Goal: Find specific page/section: Find specific page/section

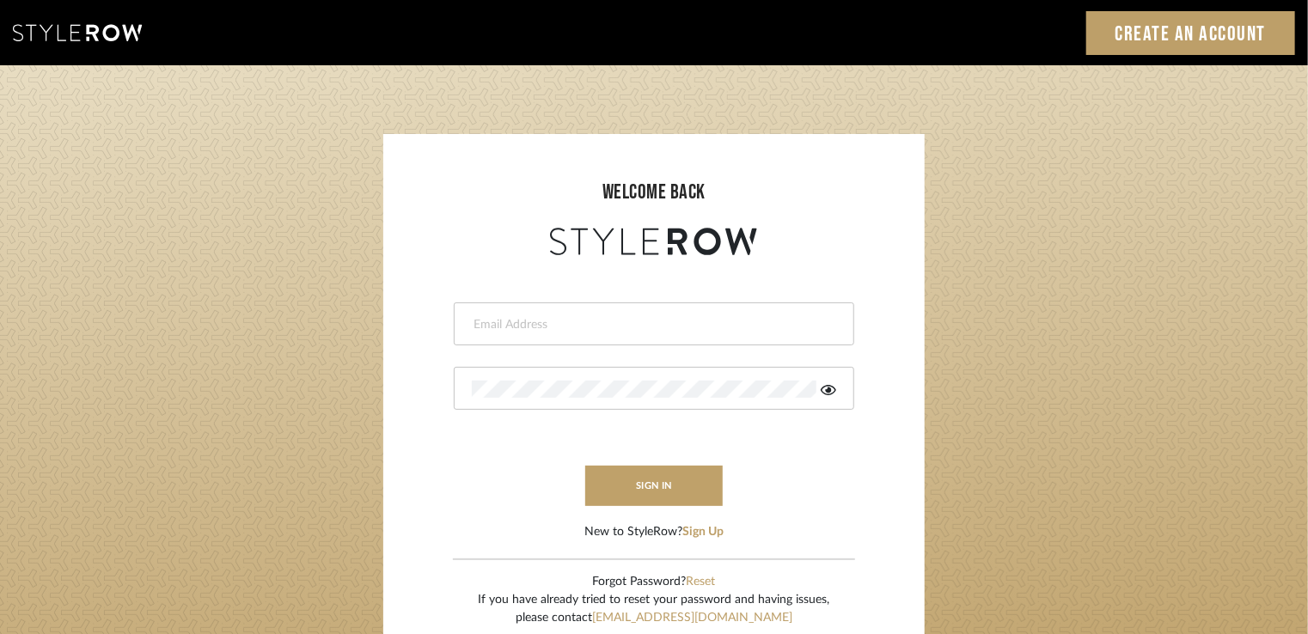
click at [588, 346] on form "This field is required This field is required sign in New to StyleRow? Sign Up" at bounding box center [653, 400] width 507 height 282
click at [582, 327] on input "email" at bounding box center [652, 324] width 360 height 17
type input "Stylerowprojects1@mancini-design.com"
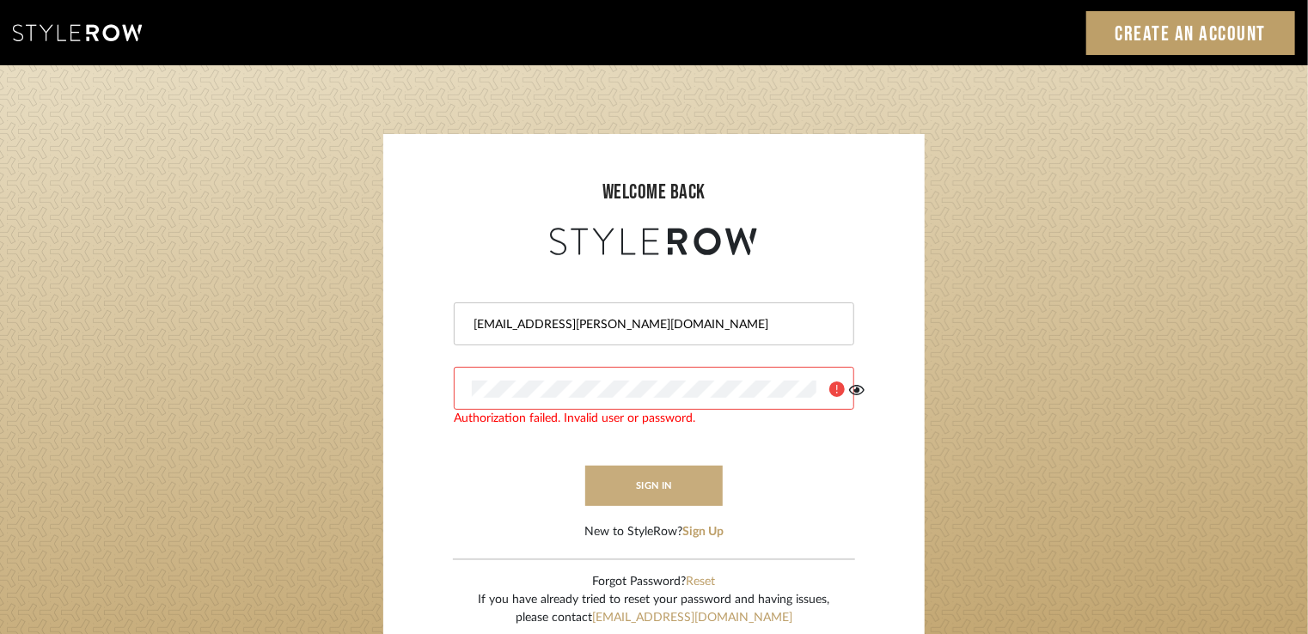
click at [617, 480] on button "sign in" at bounding box center [653, 486] width 137 height 40
click at [821, 389] on icon at bounding box center [827, 390] width 15 height 10
click at [825, 389] on icon at bounding box center [828, 390] width 17 height 14
click at [639, 493] on button "sign in" at bounding box center [653, 486] width 137 height 40
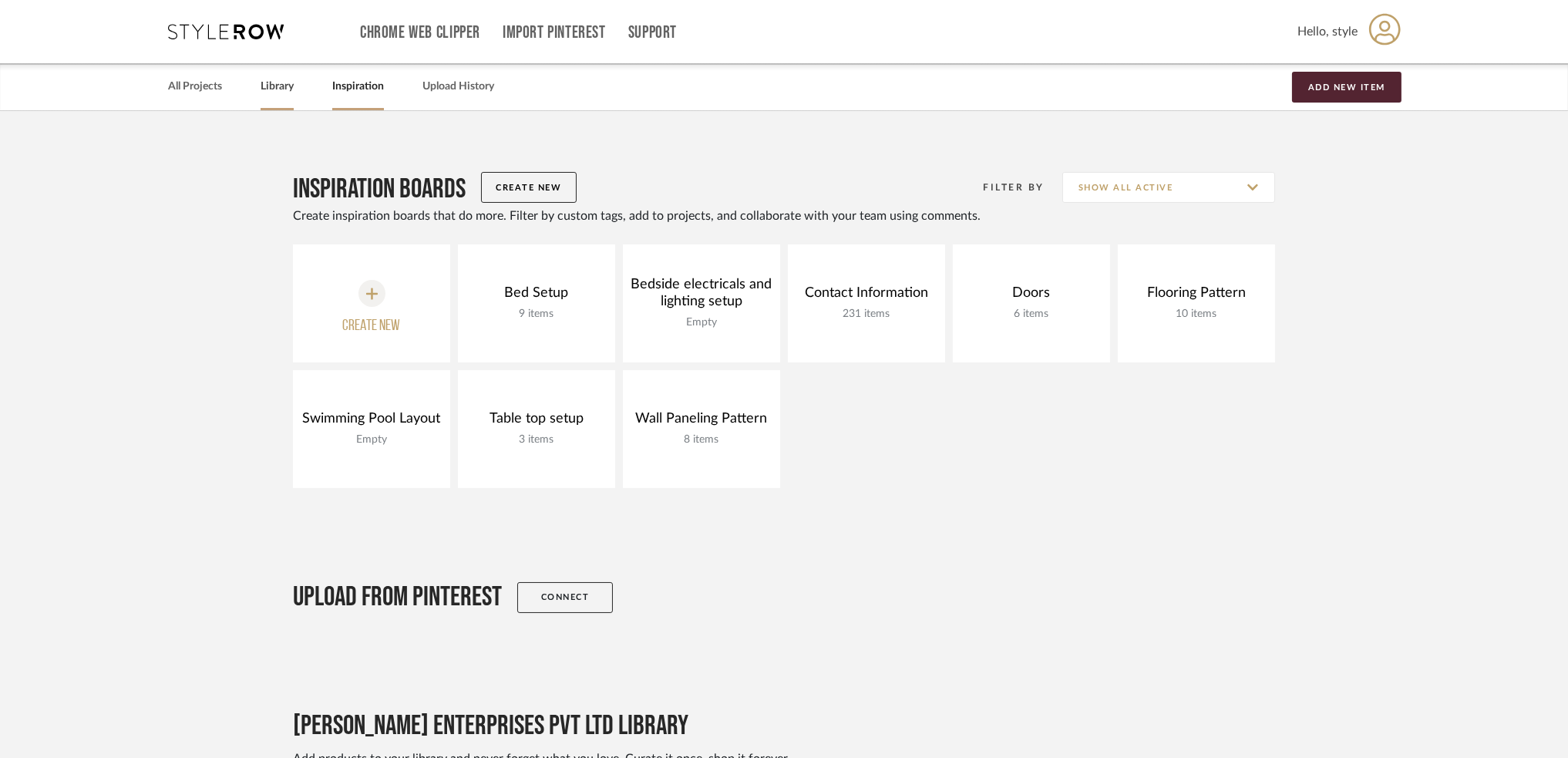
click at [278, 92] on link "Library" at bounding box center [276, 86] width 33 height 21
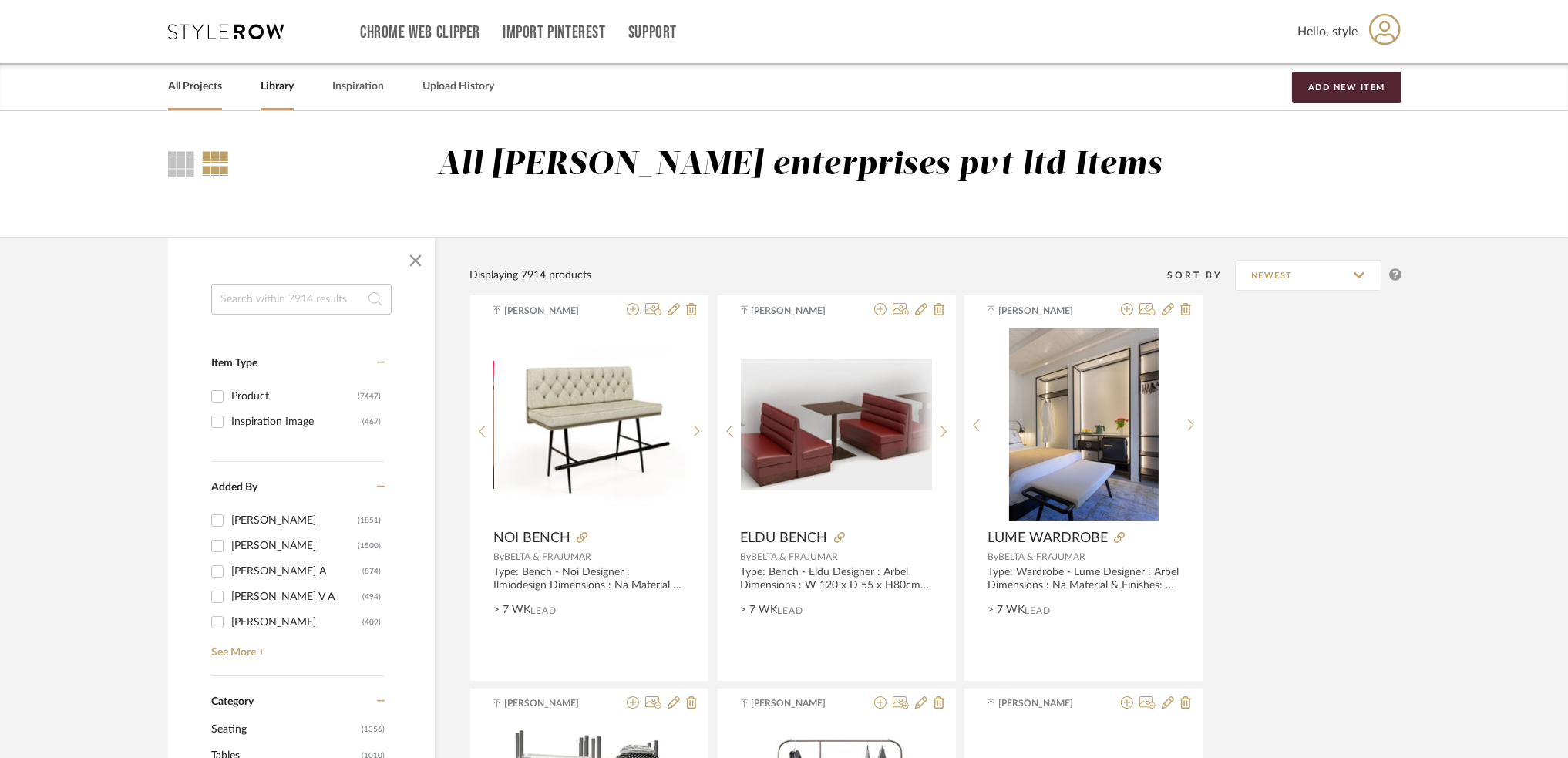
click at [203, 86] on link "All Projects" at bounding box center [195, 86] width 54 height 21
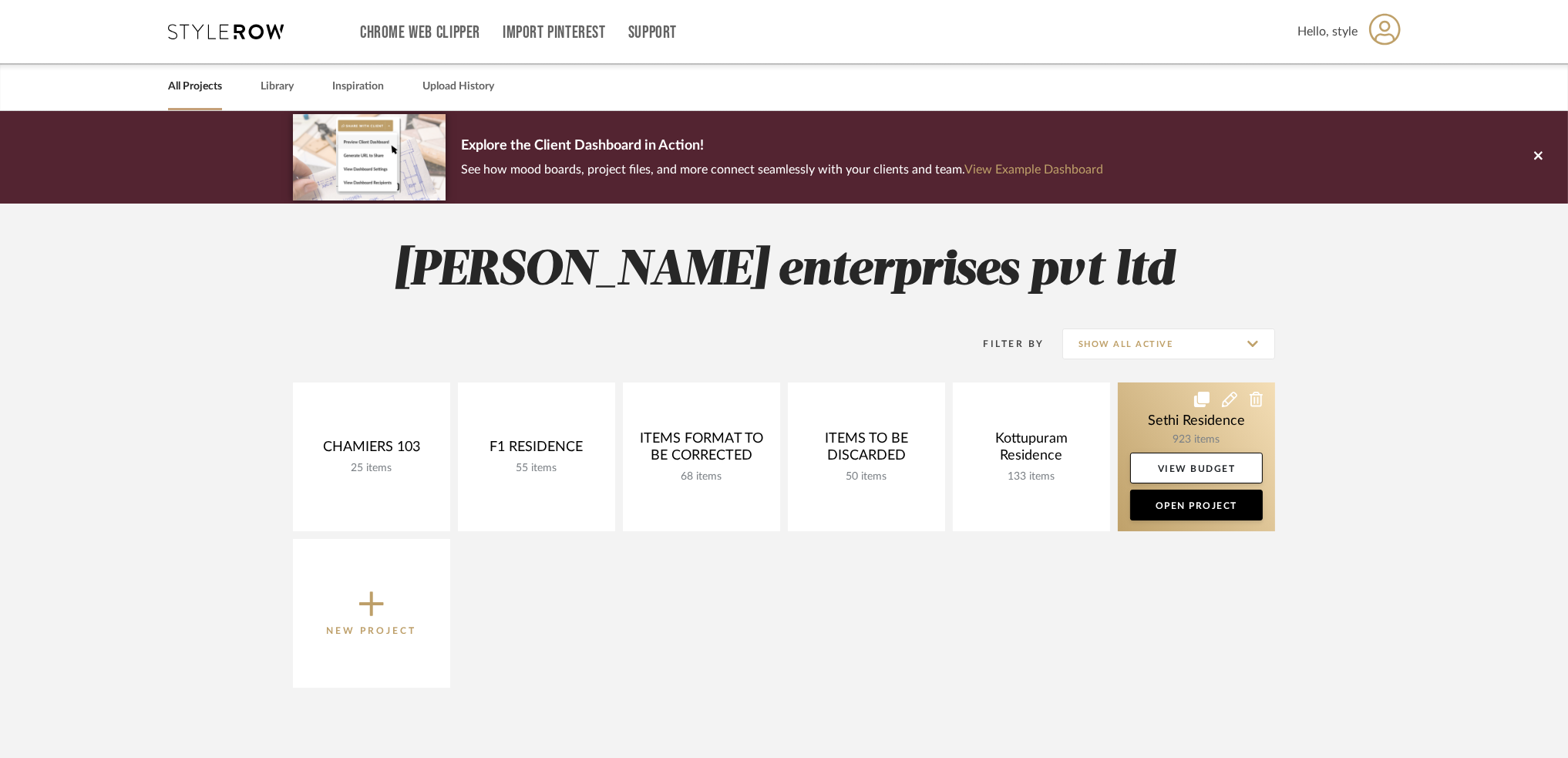
click at [1173, 427] on link at bounding box center [1196, 457] width 157 height 149
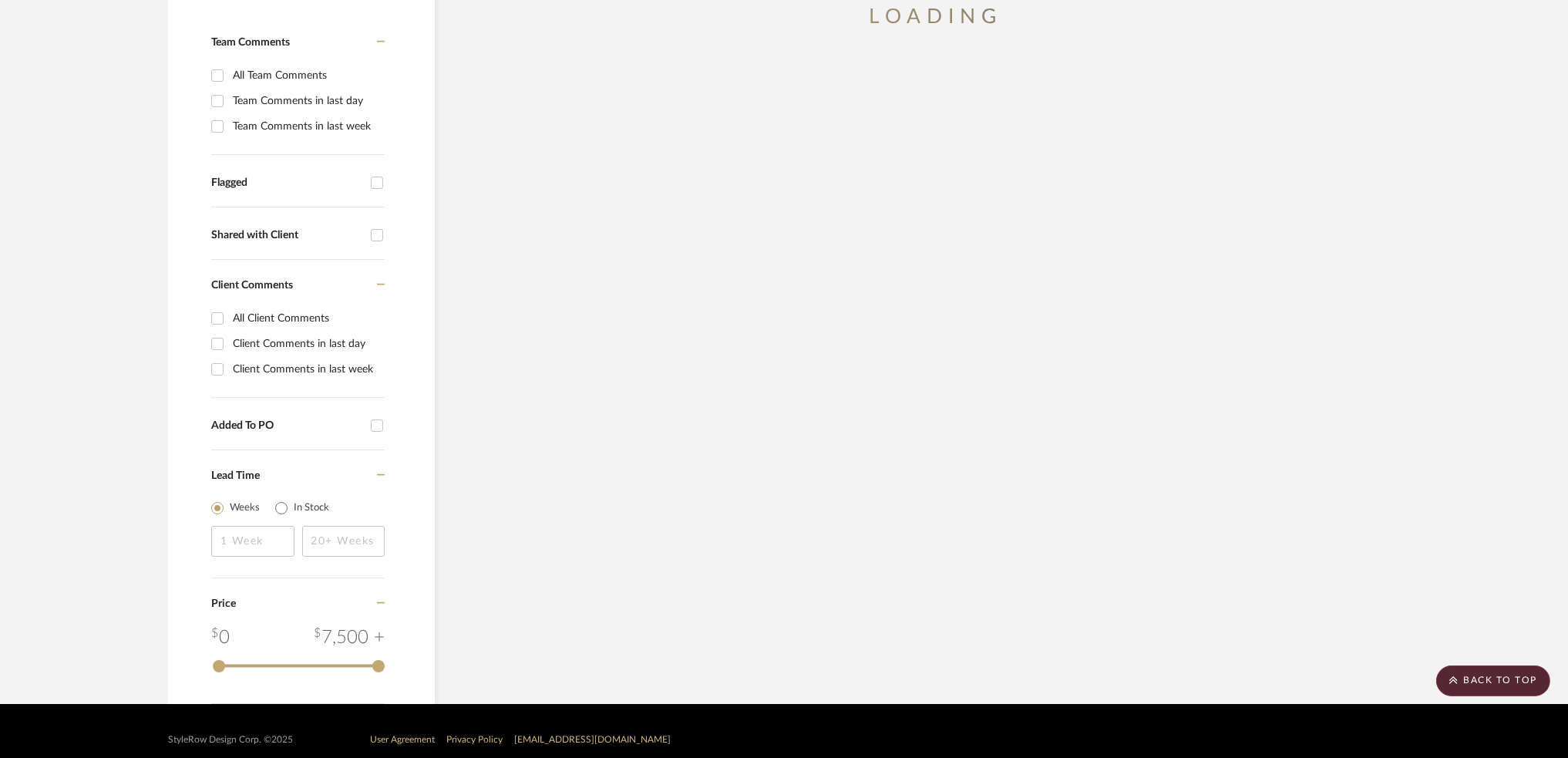
scroll to position [401, 0]
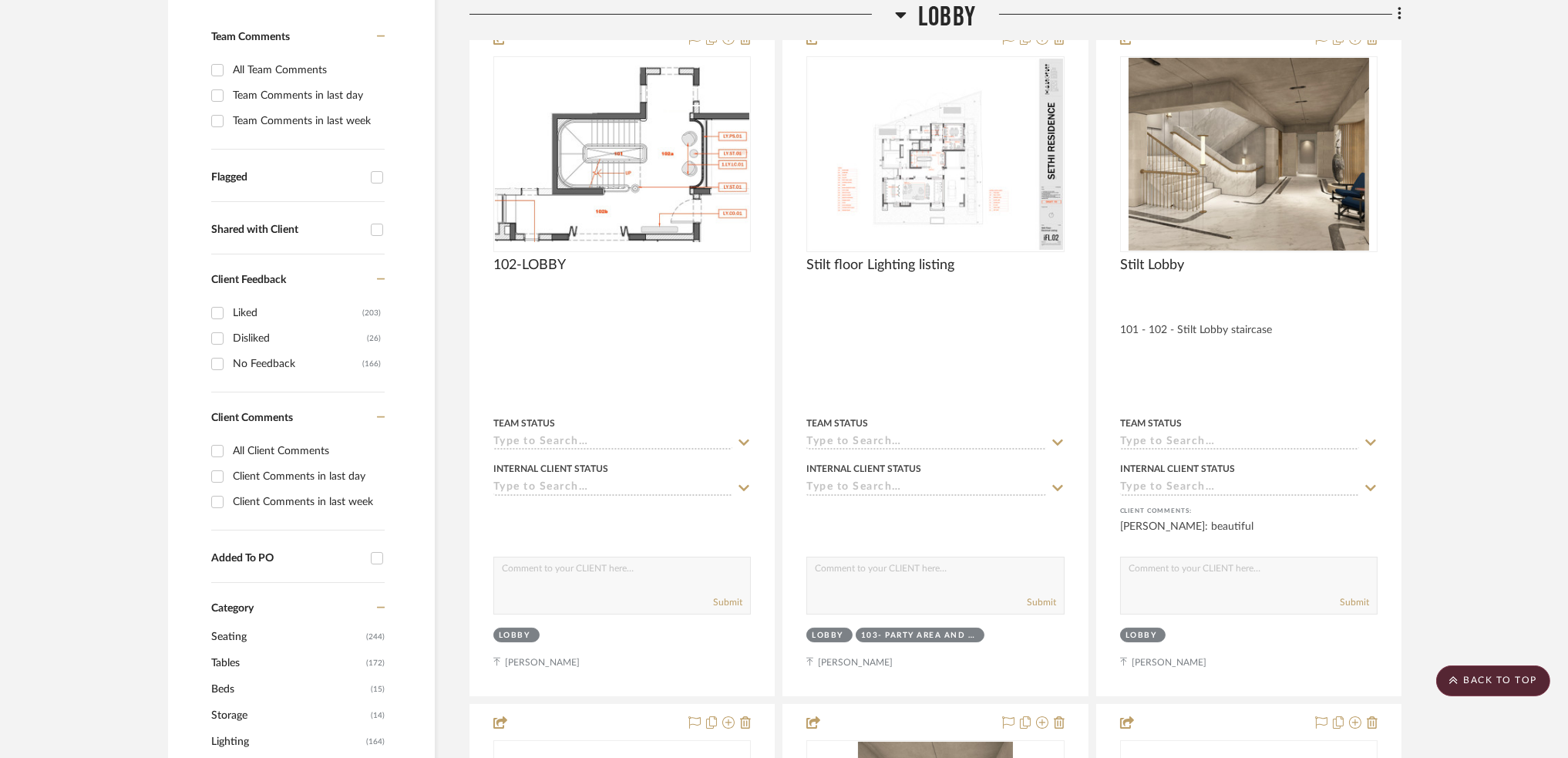
click at [243, 729] on span "Lighting" at bounding box center [286, 742] width 151 height 26
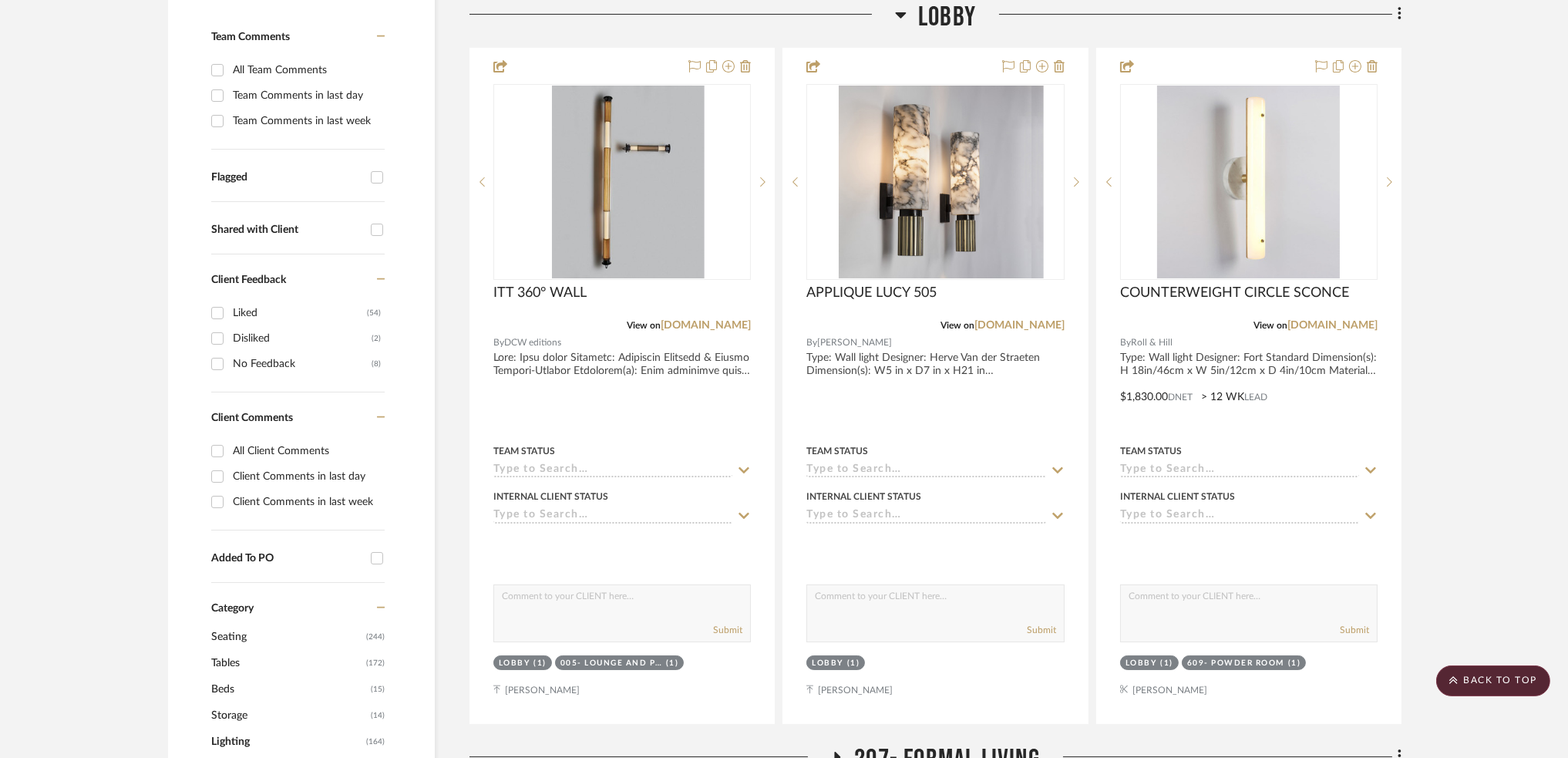
click at [896, 13] on icon at bounding box center [900, 13] width 12 height 19
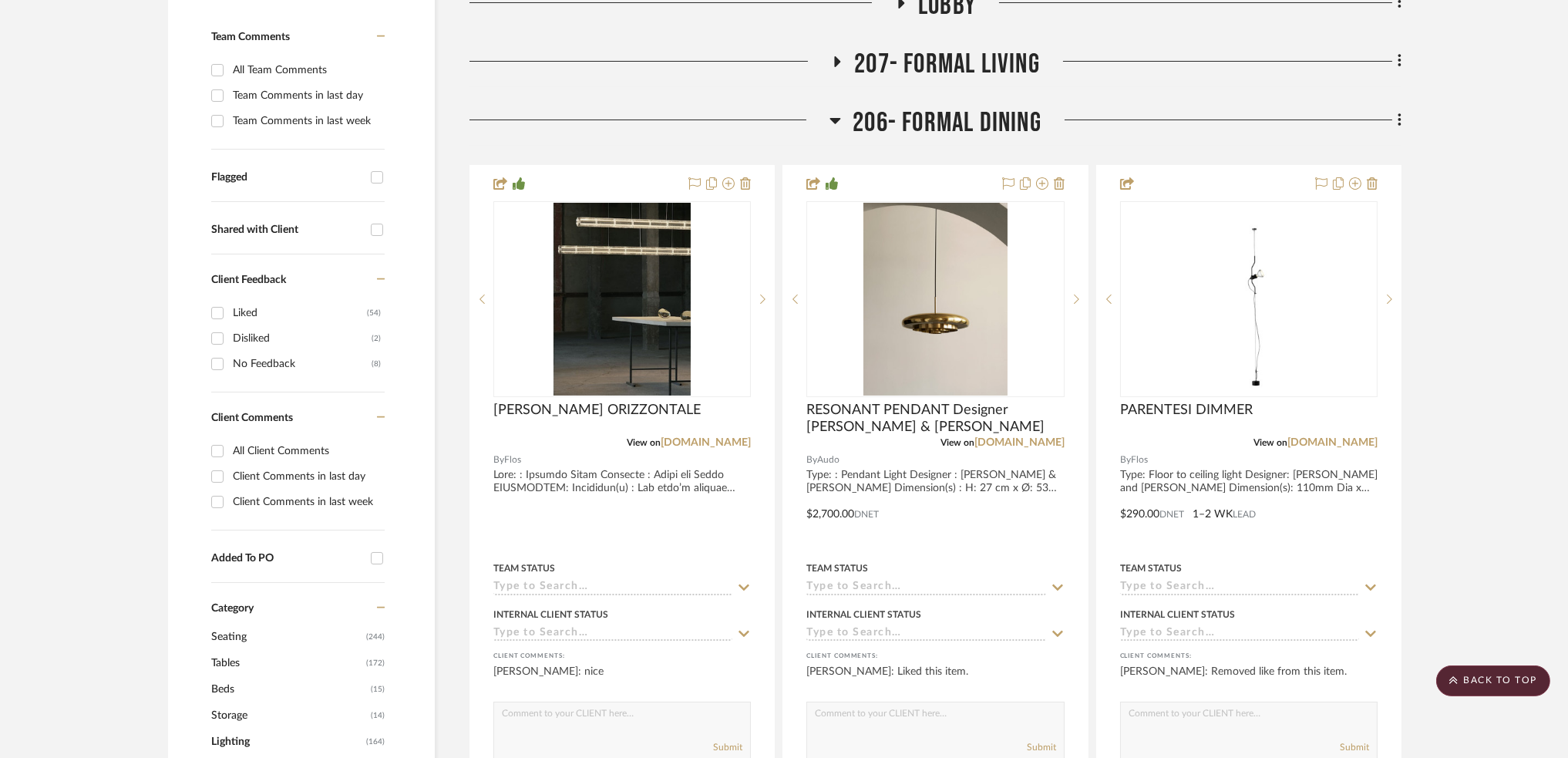
click at [839, 117] on icon at bounding box center [835, 120] width 12 height 19
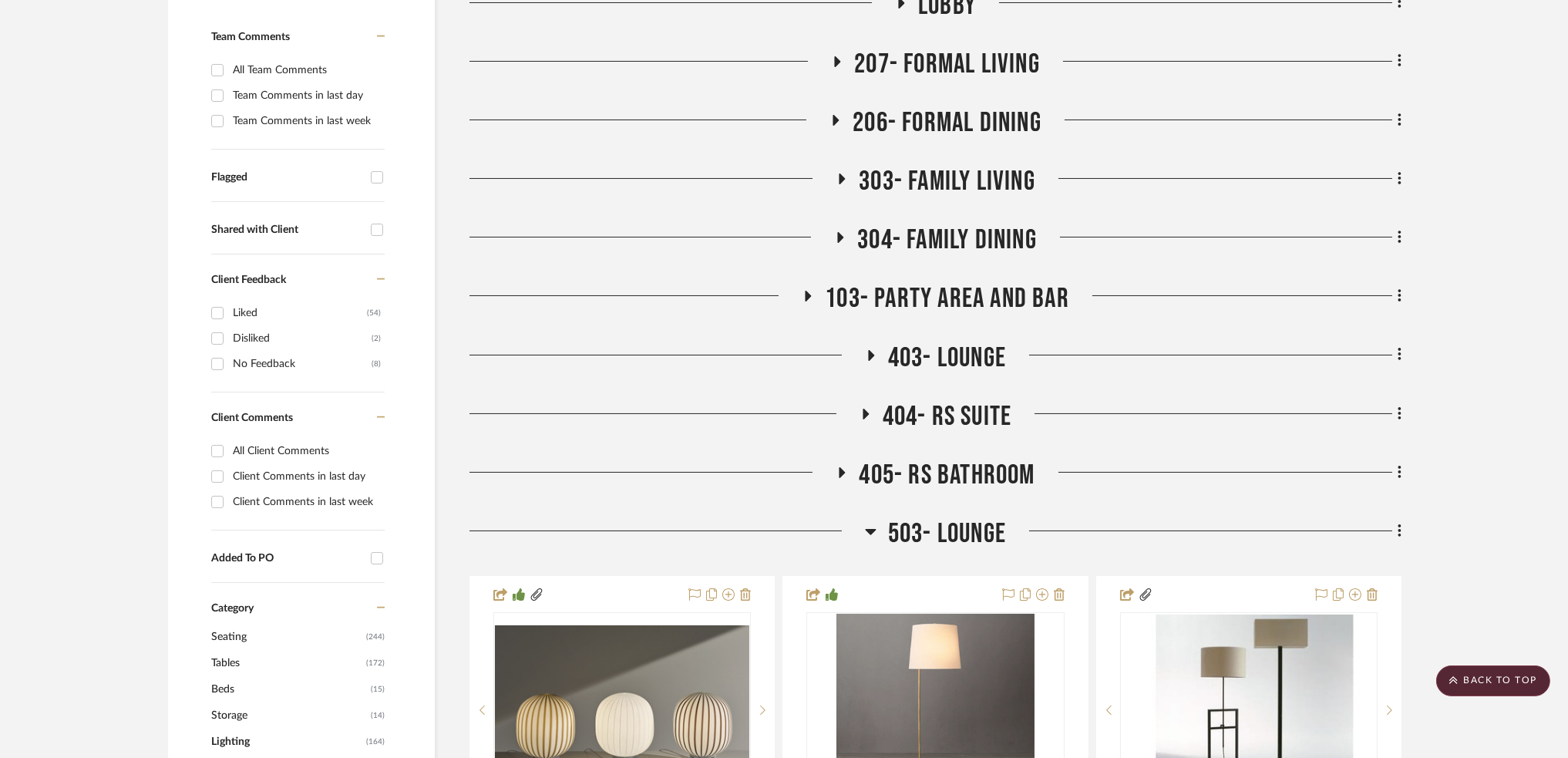
click at [837, 185] on fa-icon at bounding box center [841, 183] width 12 height 22
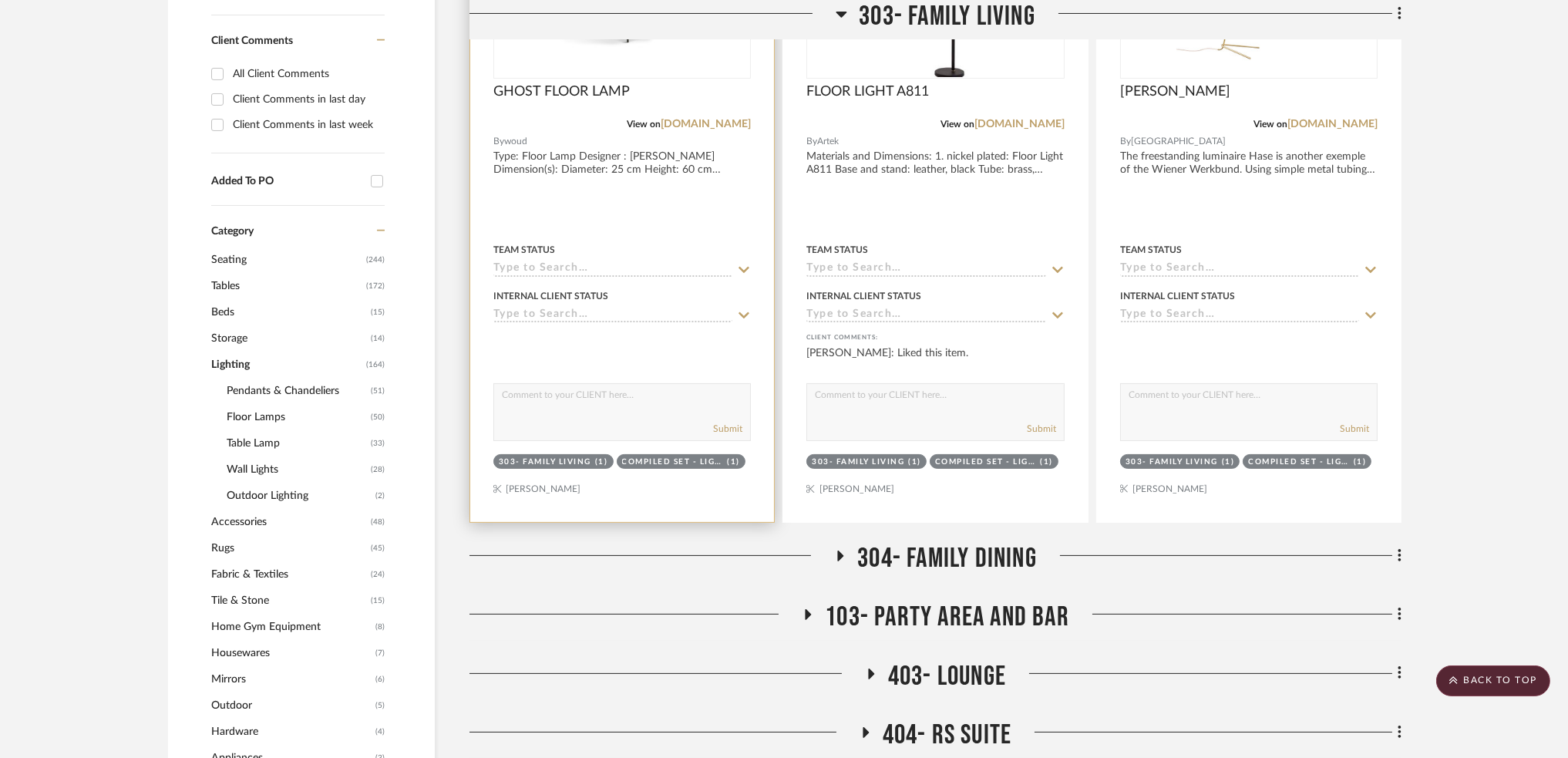
scroll to position [813, 0]
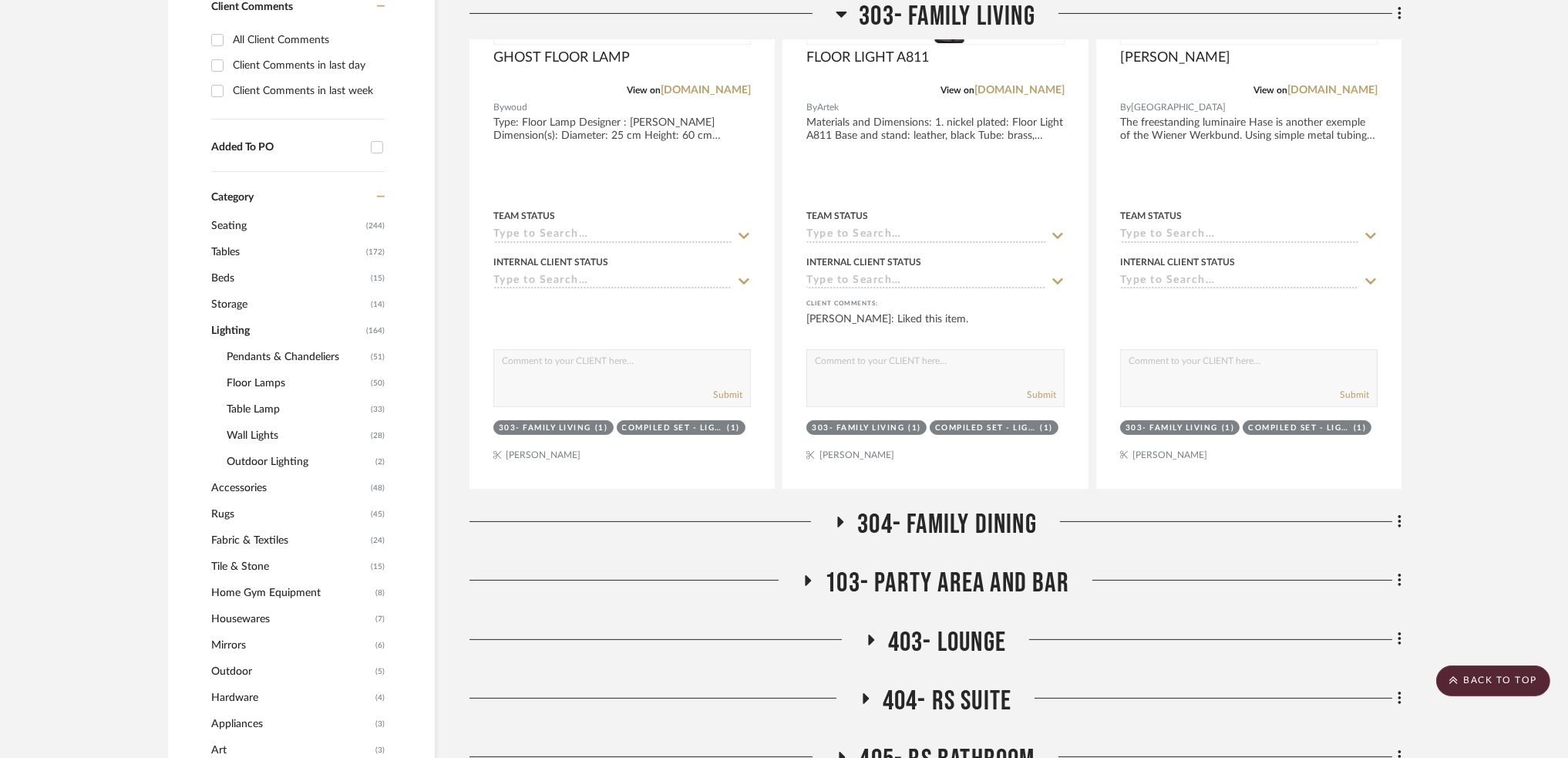
click at [836, 524] on icon at bounding box center [840, 523] width 19 height 12
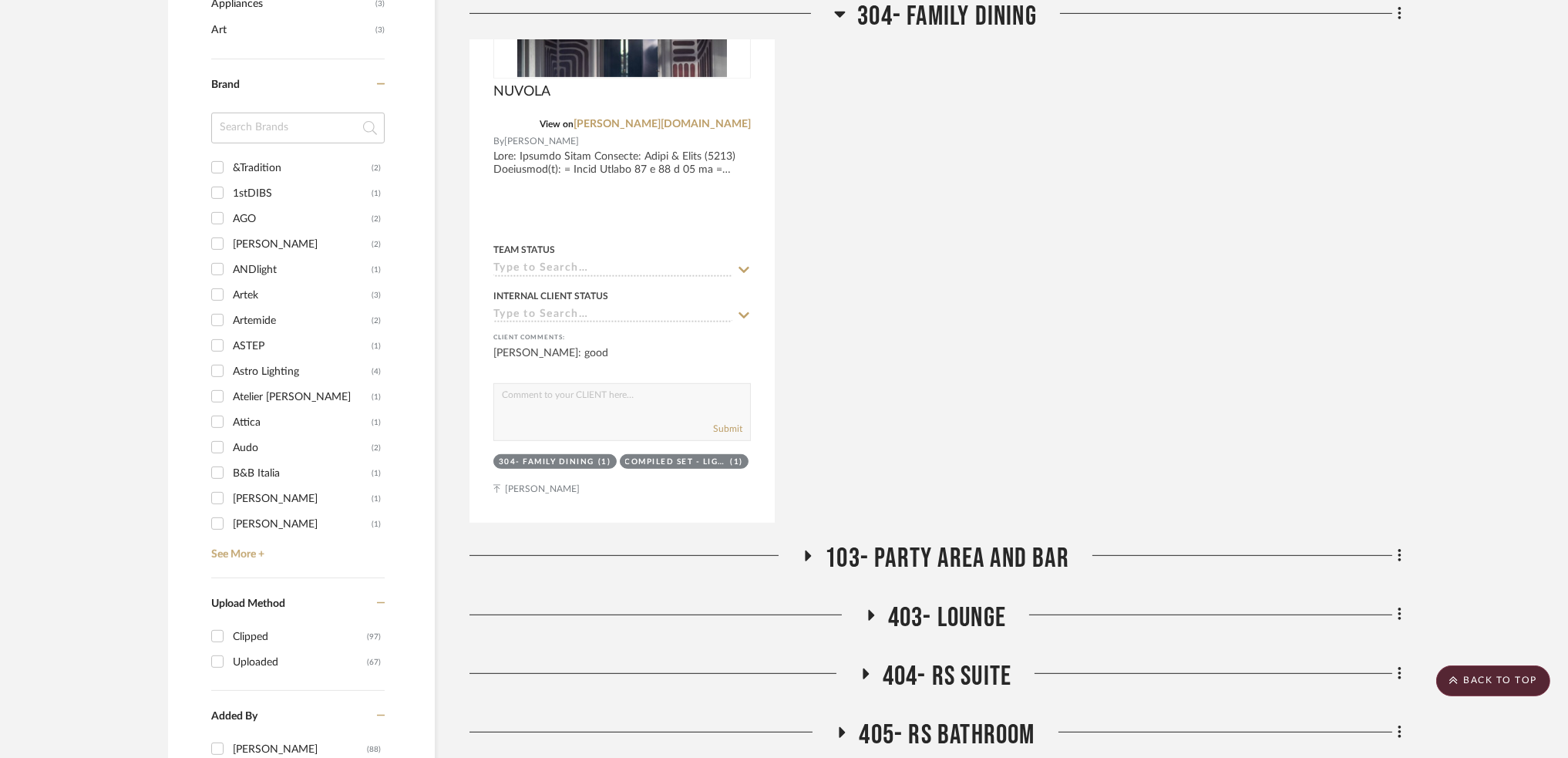
scroll to position [1327, 0]
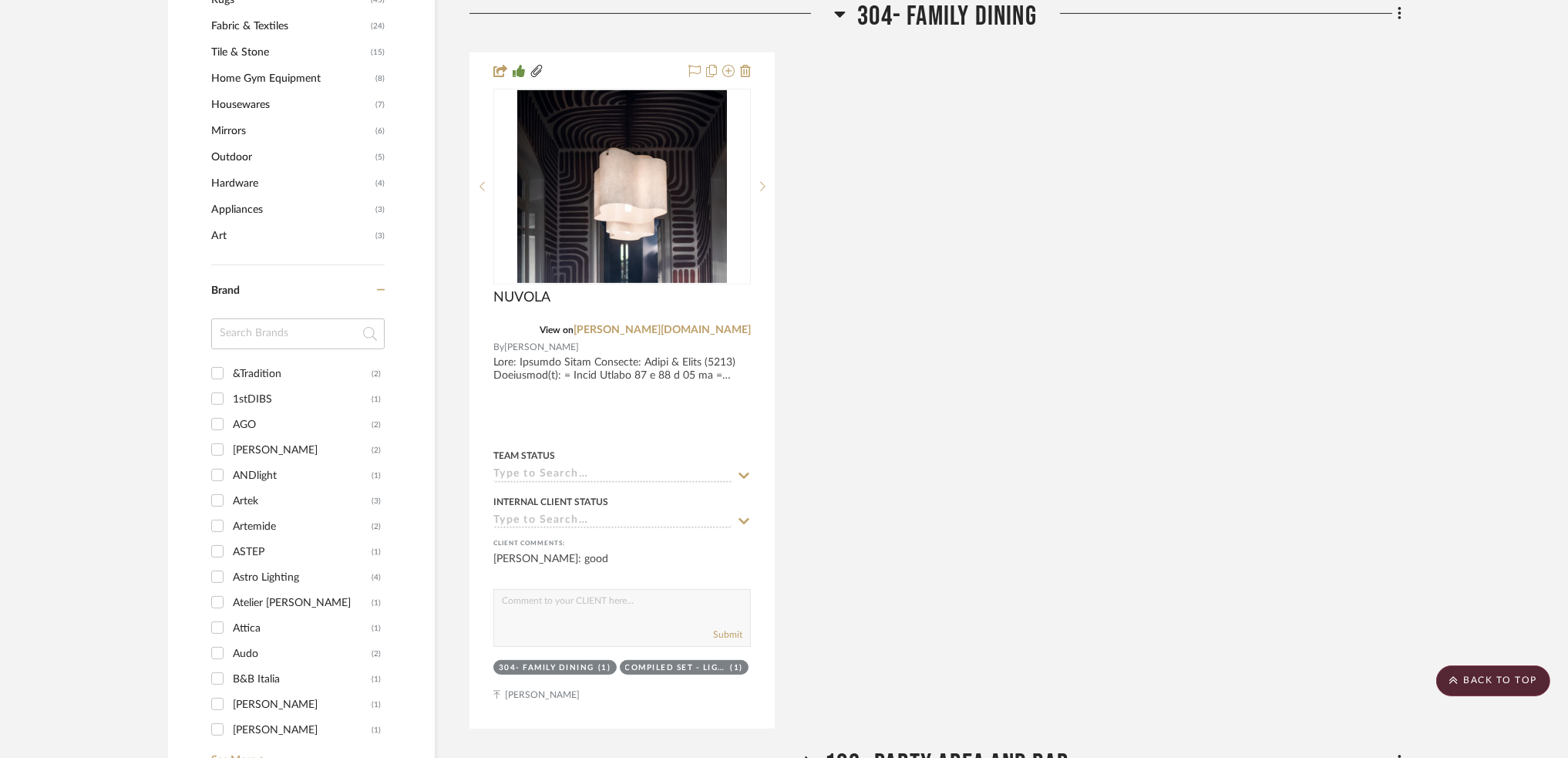
click at [840, 12] on icon at bounding box center [840, 14] width 11 height 6
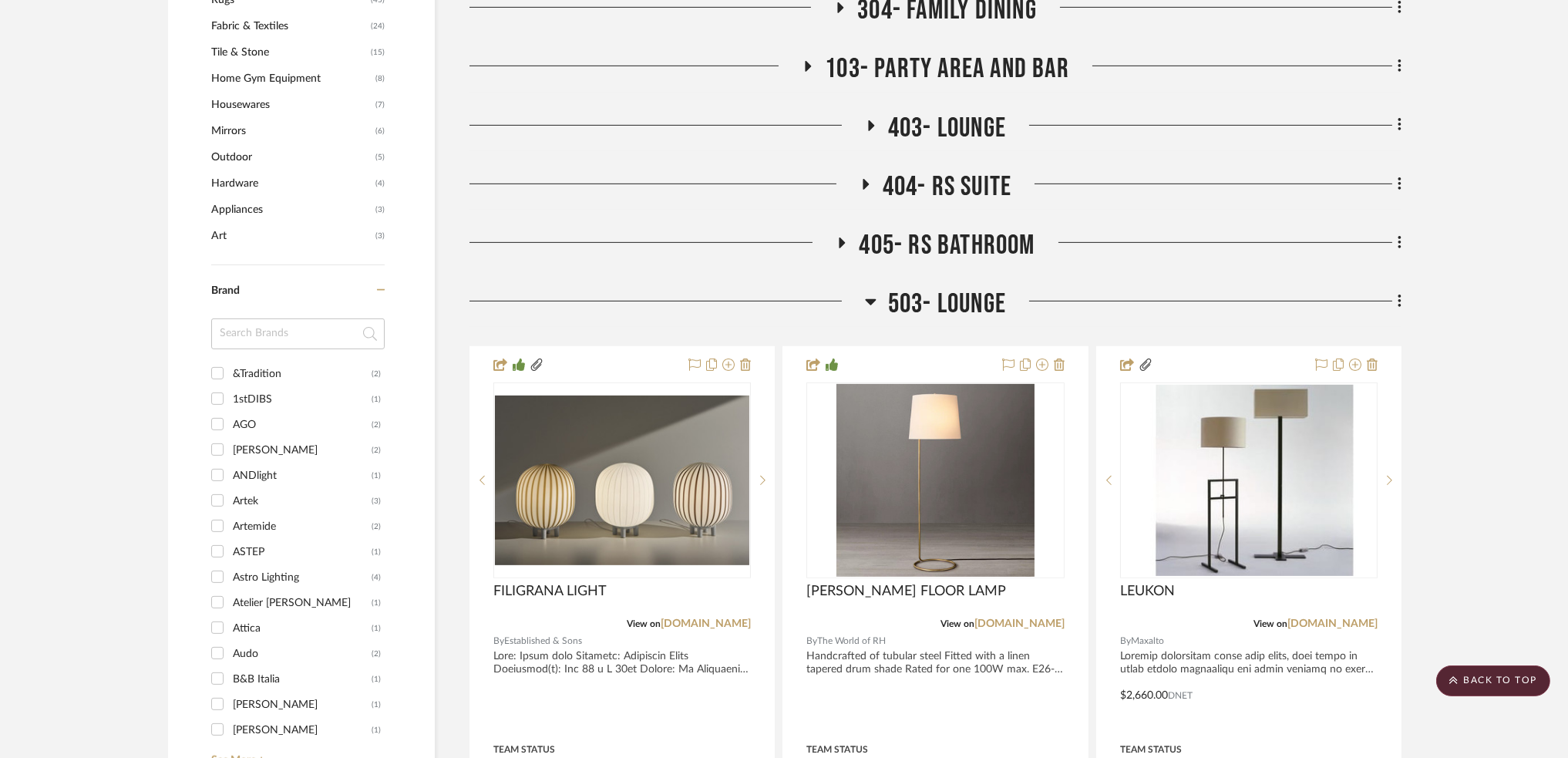
click at [867, 297] on icon at bounding box center [871, 302] width 12 height 19
